Goal: Navigation & Orientation: Understand site structure

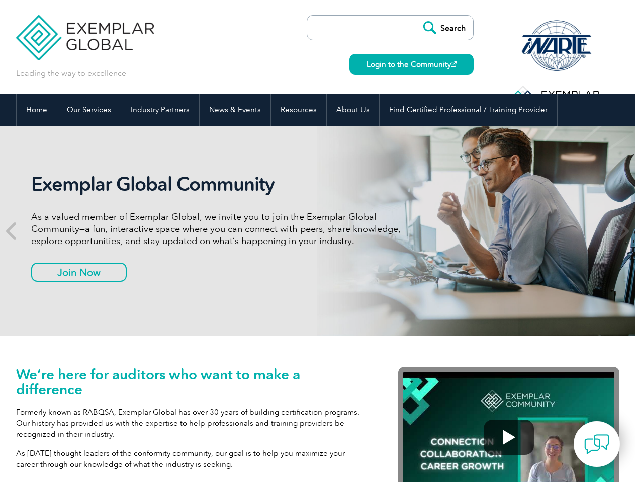
click at [88, 110] on link "Our Services" at bounding box center [88, 109] width 63 height 31
click at [158, 110] on link "Industry Partners" at bounding box center [160, 109] width 78 height 31
click at [232, 110] on link "News & Events" at bounding box center [234, 109] width 71 height 31
